Goal: Information Seeking & Learning: Learn about a topic

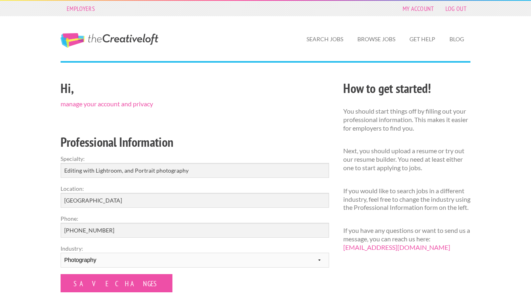
click at [109, 36] on link "The Creative Loft" at bounding box center [110, 40] width 98 height 15
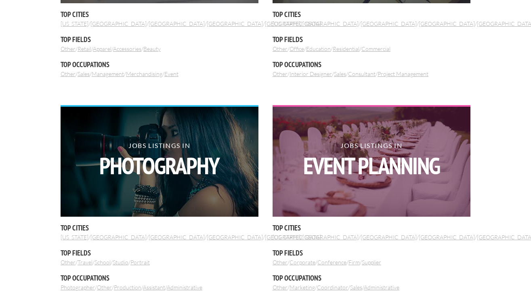
scroll to position [450, 0]
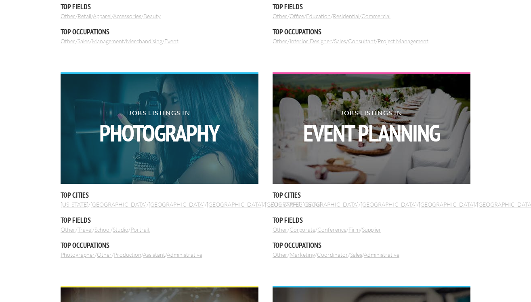
click at [196, 128] on strong "Photography" at bounding box center [160, 132] width 198 height 23
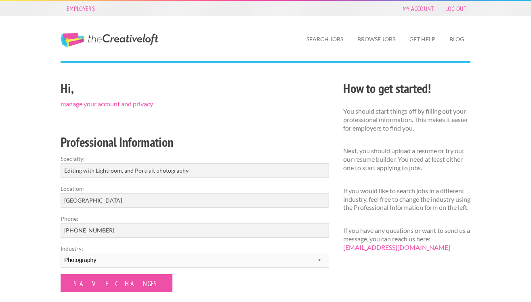
scroll to position [227, 0]
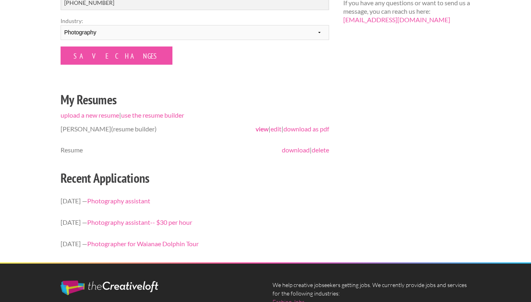
click at [259, 129] on link "view" at bounding box center [262, 129] width 13 height 8
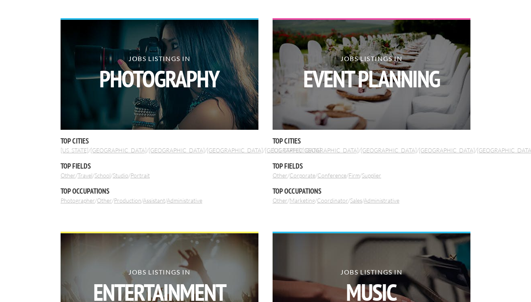
scroll to position [505, 0]
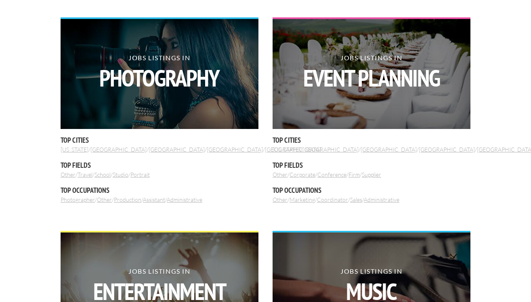
click at [75, 199] on link "Photographer" at bounding box center [78, 199] width 34 height 7
